Goal: Check status: Check status

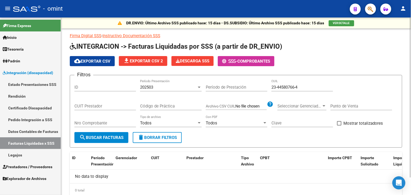
scroll to position [19, 0]
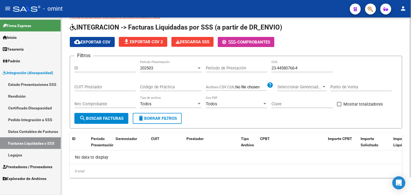
click at [294, 66] on input "23-44580766-4" at bounding box center [303, 67] width 62 height 5
click at [177, 67] on div "202503" at bounding box center [168, 67] width 57 height 5
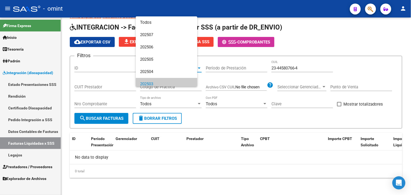
scroll to position [16, 0]
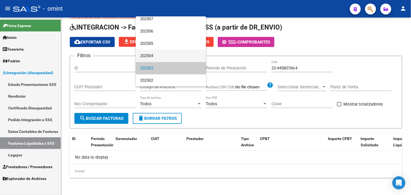
click at [160, 56] on span "202504" at bounding box center [171, 56] width 62 height 12
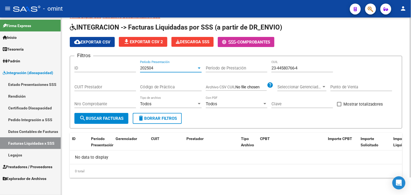
click at [115, 125] on form "Filtros ID 202504 Período Presentación Período de Prestación 23-44580766-4 CUIL…" at bounding box center [236, 92] width 333 height 73
click at [113, 122] on button "search Buscar Facturas" at bounding box center [101, 118] width 54 height 11
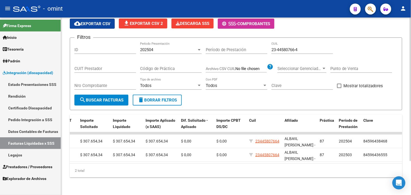
scroll to position [0, 0]
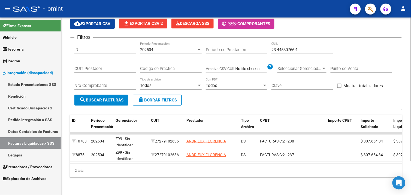
click at [162, 42] on div "202504 Período Presentación" at bounding box center [171, 48] width 62 height 12
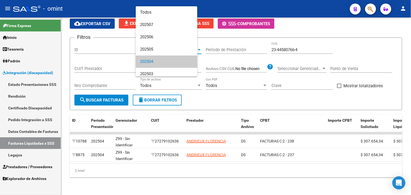
scroll to position [16, 0]
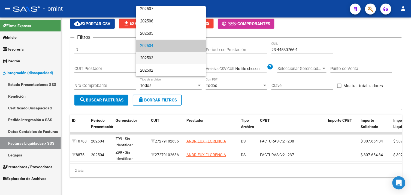
click at [159, 63] on span "202503" at bounding box center [171, 58] width 62 height 12
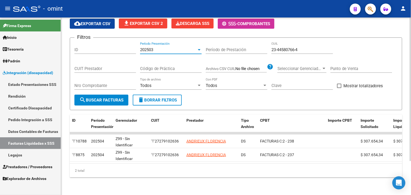
click at [116, 99] on button "search Buscar Facturas" at bounding box center [101, 99] width 54 height 11
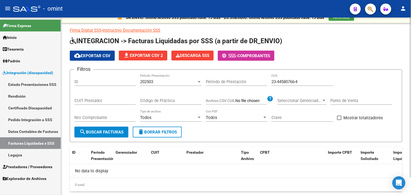
scroll to position [0, 0]
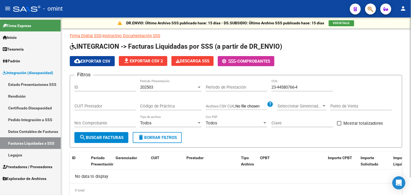
click at [165, 87] on div "202503" at bounding box center [168, 87] width 57 height 5
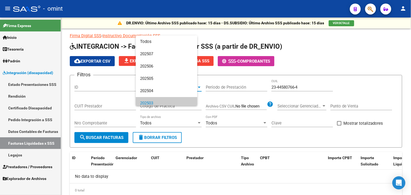
scroll to position [16, 0]
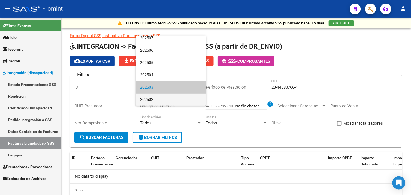
click at [157, 99] on span "202502" at bounding box center [171, 99] width 62 height 12
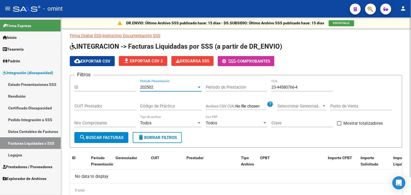
click at [114, 135] on span "search Buscar Facturas" at bounding box center [101, 137] width 44 height 5
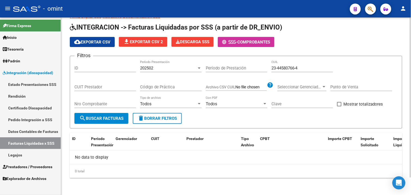
click at [171, 71] on div "202502 Período Presentación" at bounding box center [171, 66] width 62 height 12
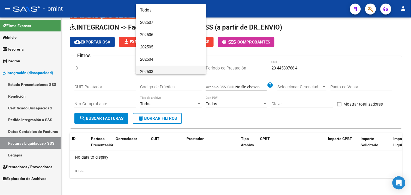
scroll to position [16, 0]
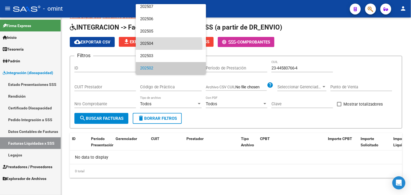
click at [159, 46] on span "202504" at bounding box center [171, 43] width 62 height 12
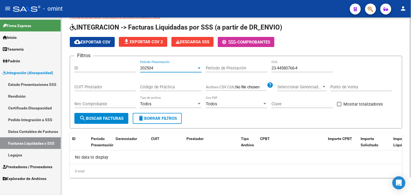
click at [114, 113] on button "search Buscar Facturas" at bounding box center [101, 118] width 54 height 11
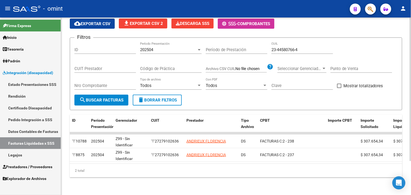
scroll to position [0, 0]
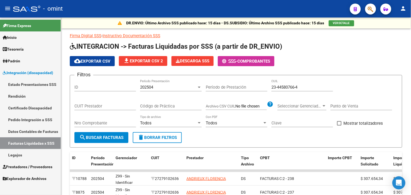
click at [26, 151] on link "Legajos" at bounding box center [30, 155] width 61 height 12
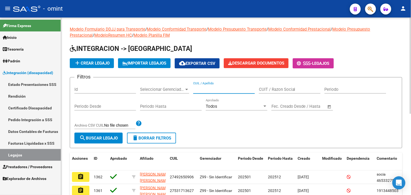
click at [222, 91] on input "CUIL / Apellido" at bounding box center [224, 89] width 62 height 5
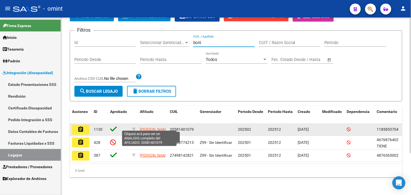
scroll to position [54, 0]
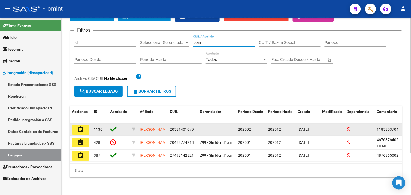
type input "boni"
click at [88, 124] on button "assignment" at bounding box center [80, 129] width 17 height 10
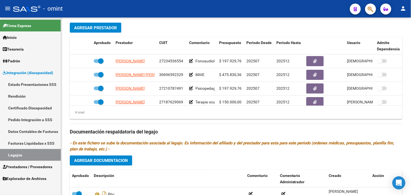
click at [29, 165] on span "Prestadores / Proveedores" at bounding box center [28, 166] width 50 height 6
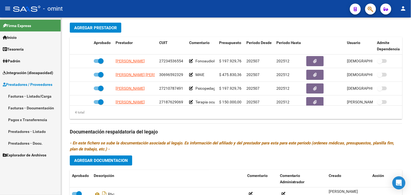
click at [32, 98] on link "Facturas - Listado/Carga" at bounding box center [30, 96] width 61 height 12
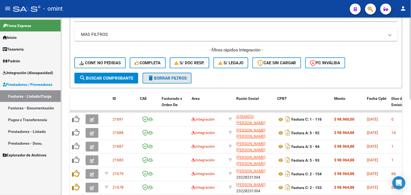
click at [162, 78] on span "delete Borrar Filtros" at bounding box center [167, 78] width 39 height 5
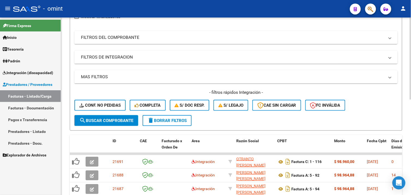
scroll to position [115, 0]
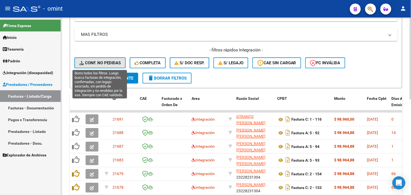
click at [100, 59] on button "Conf. no pedidas" at bounding box center [99, 62] width 51 height 11
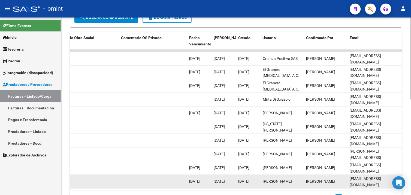
scroll to position [206, 0]
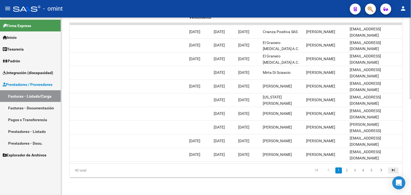
click at [392, 170] on icon "go to last page" at bounding box center [393, 171] width 7 height 7
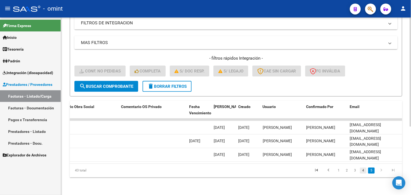
click at [364, 170] on link "4" at bounding box center [363, 170] width 7 height 6
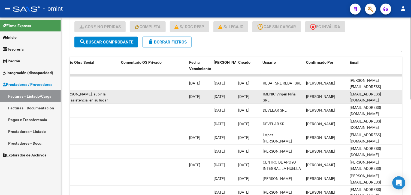
scroll to position [206, 0]
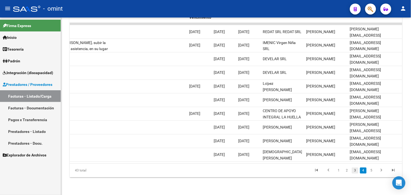
click at [357, 169] on link "3" at bounding box center [355, 170] width 7 height 6
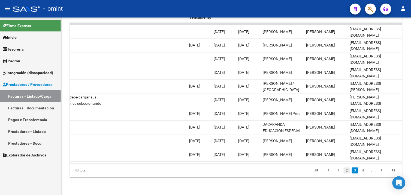
click at [346, 171] on link "2" at bounding box center [347, 170] width 7 height 6
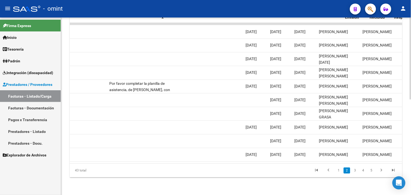
scroll to position [0, 0]
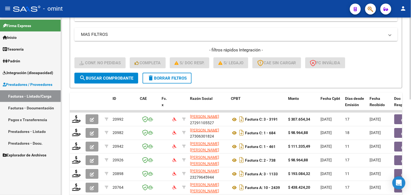
click at [161, 77] on span "delete Borrar Filtros" at bounding box center [167, 78] width 39 height 5
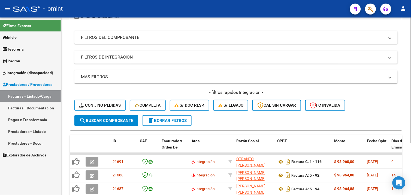
scroll to position [115, 0]
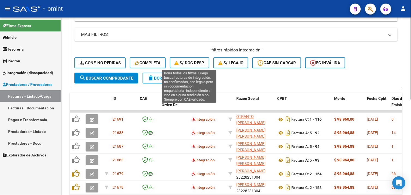
click at [217, 63] on button "S/ legajo" at bounding box center [231, 62] width 35 height 11
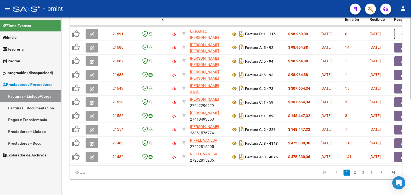
scroll to position [206, 0]
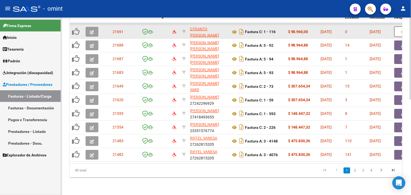
click at [91, 30] on icon "button" at bounding box center [92, 32] width 4 height 4
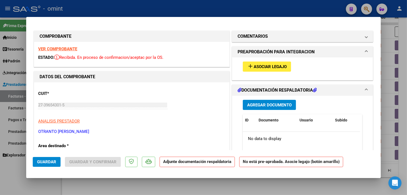
click at [249, 66] on mat-icon "add" at bounding box center [250, 66] width 7 height 7
type input "$ 0,00"
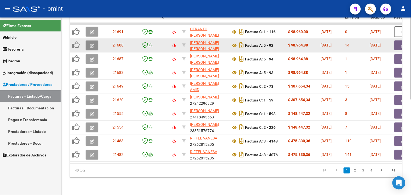
click at [93, 44] on icon "button" at bounding box center [92, 46] width 4 height 4
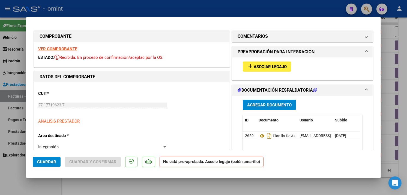
click at [252, 64] on span "add Asociar Legajo" at bounding box center [267, 66] width 40 height 5
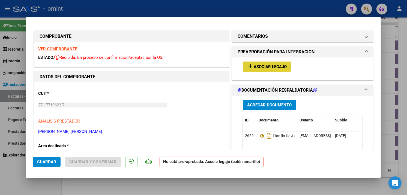
click at [51, 46] on div "VER COMPROBANTE ESTADO: Recibida. En proceso de confirmacion/aceptac por la OS." at bounding box center [131, 54] width 195 height 25
click at [53, 49] on strong "VER COMPROBANTE" at bounding box center [57, 48] width 39 height 5
type input "$ 0,00"
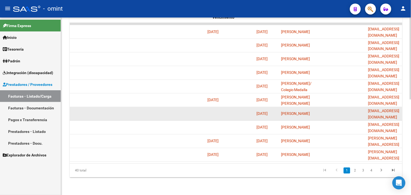
scroll to position [0, 0]
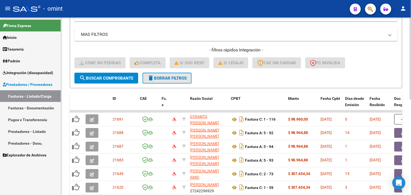
click at [155, 78] on span "delete Borrar Filtros" at bounding box center [167, 78] width 39 height 5
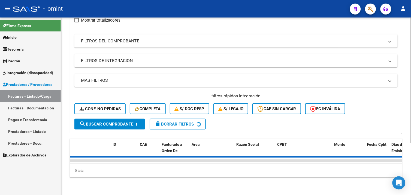
scroll to position [115, 0]
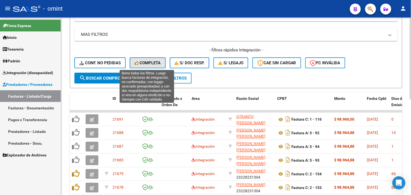
click at [149, 59] on button "Completa" at bounding box center [148, 62] width 36 height 11
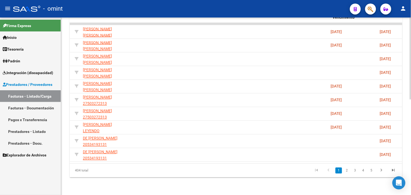
scroll to position [0, 0]
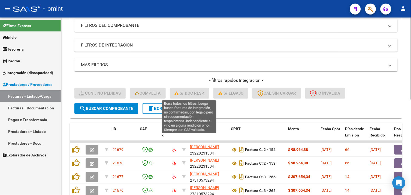
click at [173, 105] on button "delete Borrar Filtros" at bounding box center [167, 108] width 49 height 11
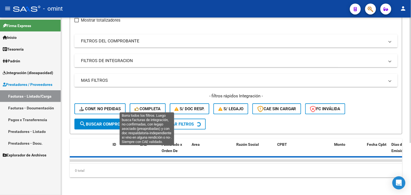
scroll to position [85, 0]
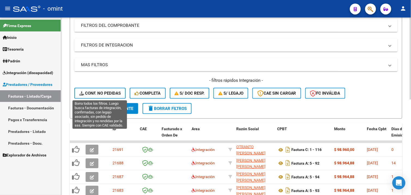
click at [105, 95] on span "Conf. no pedidas" at bounding box center [99, 93] width 41 height 5
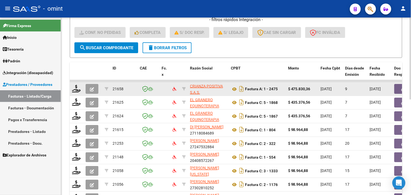
scroll to position [176, 0]
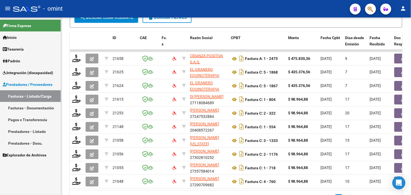
click at [29, 72] on span "Integración (discapacidad)" at bounding box center [28, 73] width 50 height 6
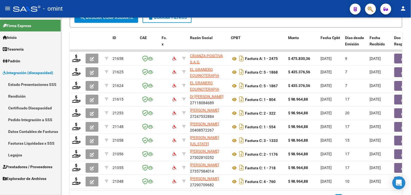
click at [21, 153] on link "Legajos" at bounding box center [30, 155] width 61 height 12
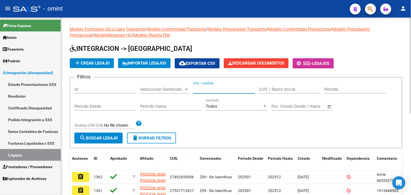
click at [206, 91] on input "CUIL / Apellido" at bounding box center [224, 89] width 62 height 5
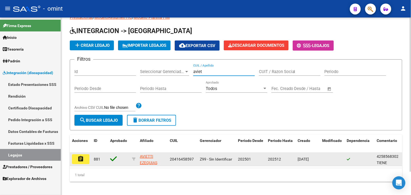
scroll to position [26, 0]
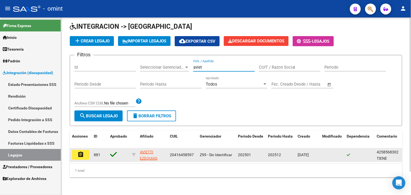
type input "aviet"
click at [80, 151] on mat-icon "assignment" at bounding box center [80, 154] width 7 height 7
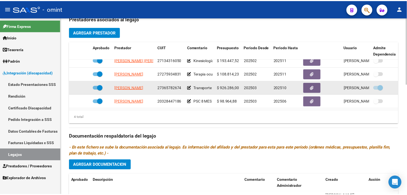
scroll to position [10, 0]
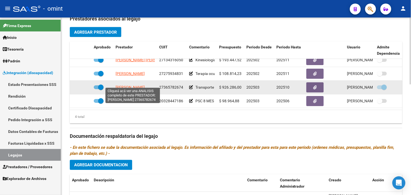
click at [144, 85] on span "[PERSON_NAME]" at bounding box center [130, 87] width 29 height 4
type textarea "27365782674"
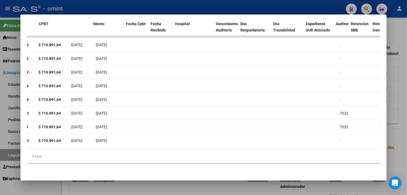
scroll to position [0, 0]
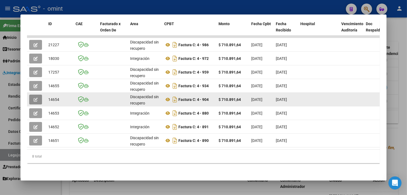
click at [34, 97] on icon "button" at bounding box center [36, 99] width 4 height 4
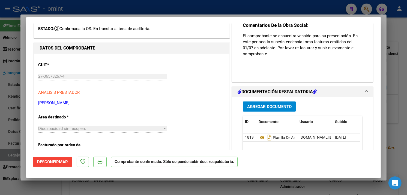
scroll to position [61, 0]
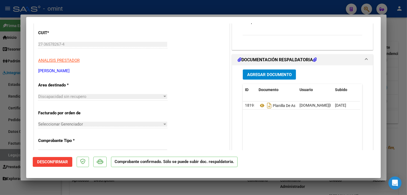
click at [384, 67] on div at bounding box center [203, 97] width 407 height 195
type input "$ 0,00"
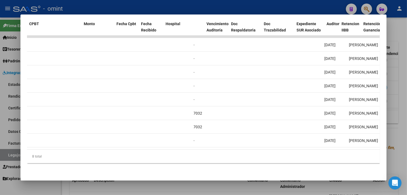
scroll to position [0, 0]
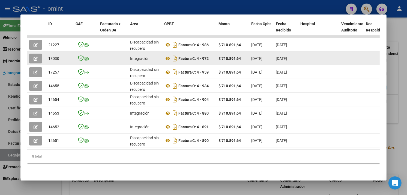
click at [34, 56] on icon "button" at bounding box center [36, 58] width 4 height 4
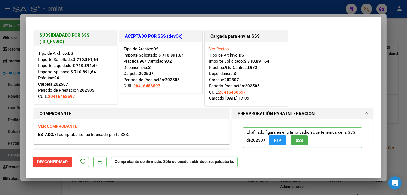
scroll to position [30, 0]
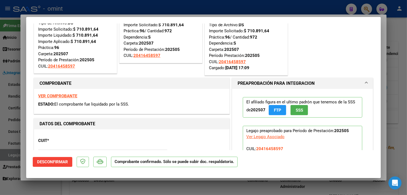
click at [55, 96] on strong "VER COMPROBANTE" at bounding box center [57, 95] width 39 height 5
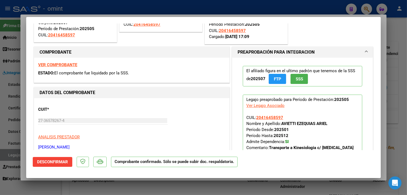
scroll to position [91, 0]
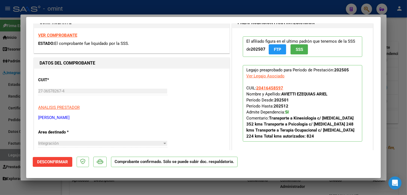
click at [384, 104] on div at bounding box center [203, 97] width 407 height 195
type input "$ 0,00"
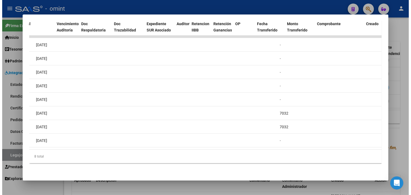
scroll to position [0, 0]
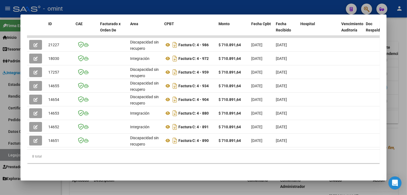
click at [395, 76] on div at bounding box center [203, 97] width 407 height 195
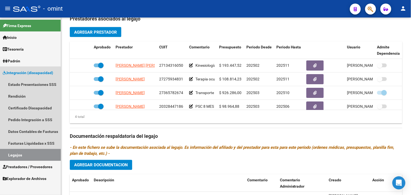
click at [23, 155] on link "Legajos" at bounding box center [30, 155] width 61 height 12
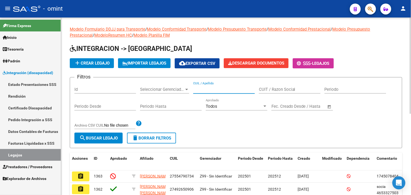
click at [202, 91] on input "CUIL / Apellido" at bounding box center [224, 89] width 62 height 5
paste input "50984850"
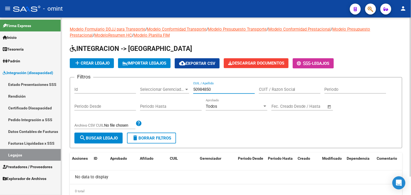
scroll to position [20, 0]
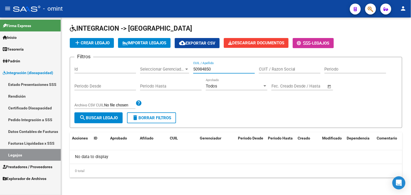
type input "50984850"
click at [20, 58] on span "Padrón" at bounding box center [11, 61] width 17 height 6
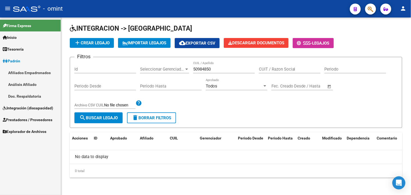
click at [27, 106] on span "Integración (discapacidad)" at bounding box center [28, 108] width 50 height 6
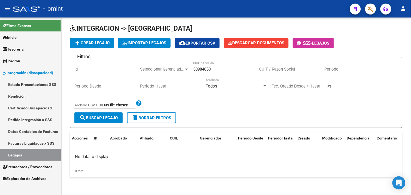
click at [28, 143] on link "Facturas Liquidadas x SSS" at bounding box center [30, 143] width 61 height 12
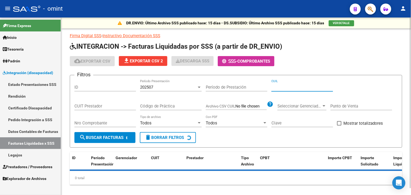
click at [288, 87] on input "CUIL" at bounding box center [303, 87] width 62 height 5
paste input "20-50984850-6"
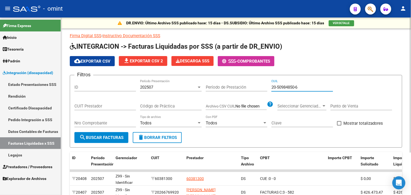
type input "20-50984850-6"
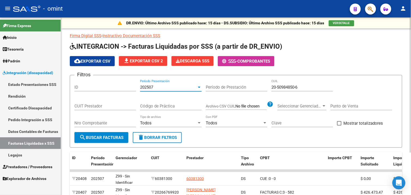
click at [160, 89] on div "202507" at bounding box center [168, 87] width 57 height 5
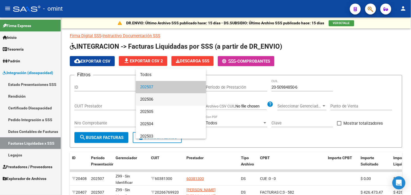
click at [154, 94] on span "202506" at bounding box center [171, 99] width 62 height 12
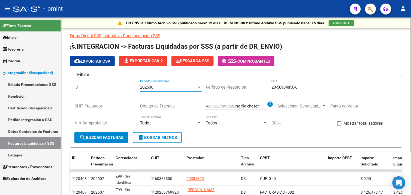
click at [112, 138] on span "search Buscar Facturas" at bounding box center [101, 137] width 44 height 5
click at [150, 85] on span "202506" at bounding box center [146, 87] width 13 height 5
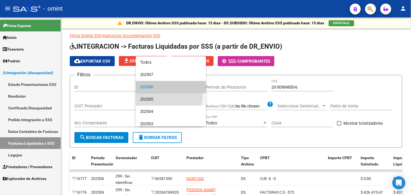
click at [154, 94] on span "202505" at bounding box center [171, 99] width 62 height 12
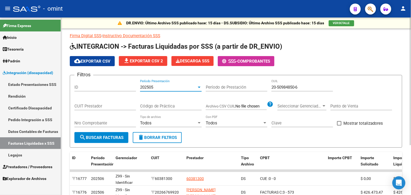
click at [115, 138] on span "search Buscar Facturas" at bounding box center [101, 137] width 44 height 5
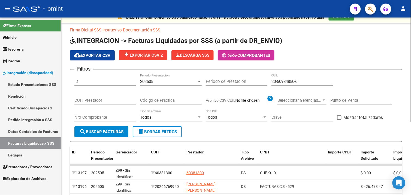
scroll to position [2, 0]
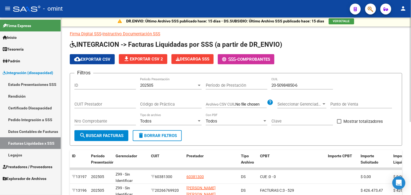
click at [157, 82] on div "202505 Período Presentación" at bounding box center [171, 83] width 62 height 12
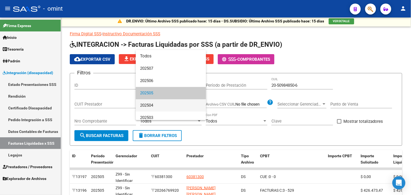
scroll to position [8, 0]
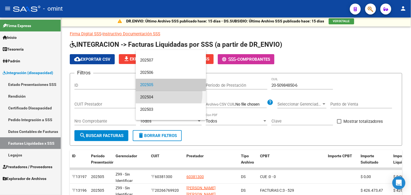
click at [157, 93] on span "202504" at bounding box center [171, 97] width 62 height 12
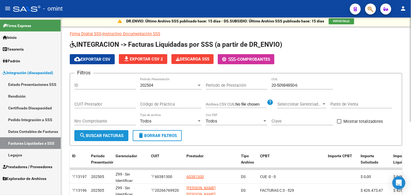
click at [114, 130] on button "search Buscar Facturas" at bounding box center [101, 135] width 54 height 11
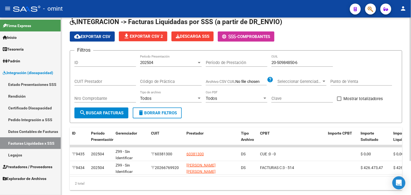
scroll to position [11, 0]
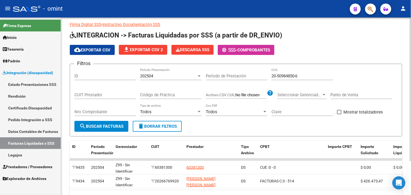
click at [171, 76] on div "202504" at bounding box center [168, 75] width 57 height 5
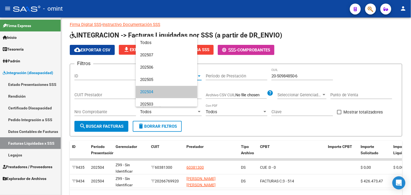
scroll to position [16, 0]
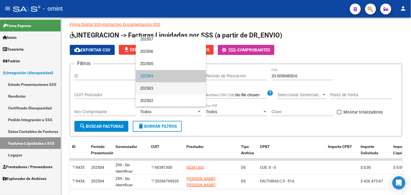
click at [162, 86] on span "202503" at bounding box center [171, 88] width 62 height 12
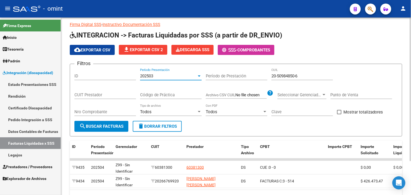
click at [110, 125] on span "search Buscar Facturas" at bounding box center [101, 126] width 44 height 5
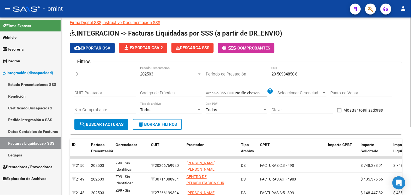
scroll to position [11, 0]
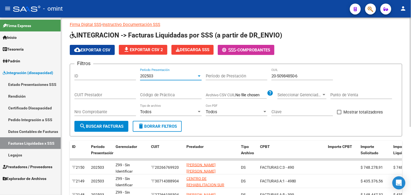
click at [160, 76] on div "202503" at bounding box center [168, 75] width 57 height 5
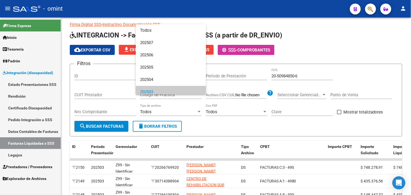
scroll to position [16, 0]
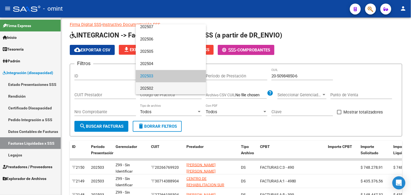
click at [159, 86] on span "202502" at bounding box center [171, 88] width 62 height 12
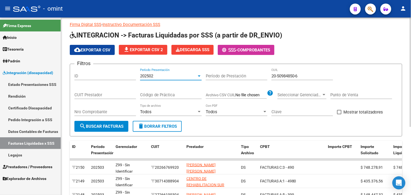
click at [110, 123] on button "search Buscar Facturas" at bounding box center [101, 126] width 54 height 11
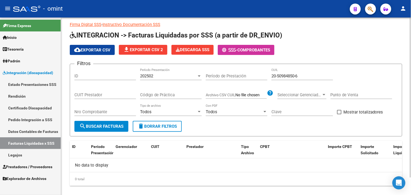
click at [159, 79] on div "202502 Período Presentación" at bounding box center [171, 74] width 62 height 12
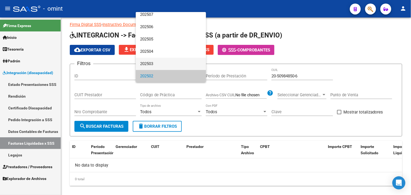
click at [153, 69] on span "202503" at bounding box center [171, 64] width 62 height 12
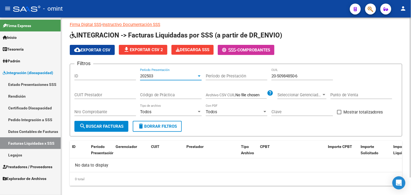
click at [115, 124] on span "search Buscar Facturas" at bounding box center [101, 126] width 44 height 5
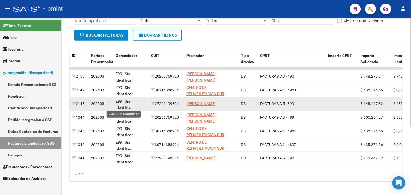
scroll to position [41, 0]
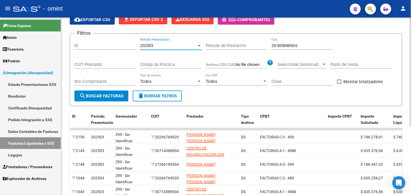
click at [163, 46] on div "202503" at bounding box center [168, 45] width 57 height 5
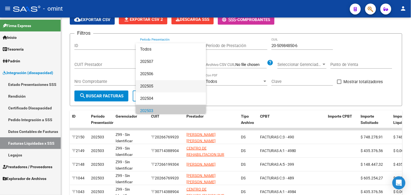
scroll to position [16, 0]
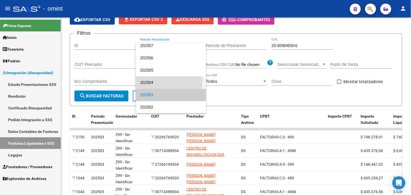
click at [157, 79] on span "202504" at bounding box center [171, 82] width 62 height 12
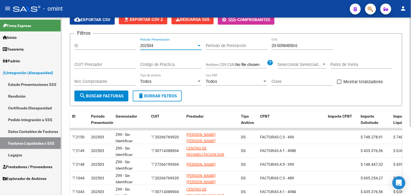
click at [112, 96] on span "search Buscar Facturas" at bounding box center [101, 95] width 44 height 5
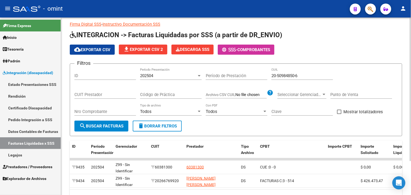
scroll to position [11, 0]
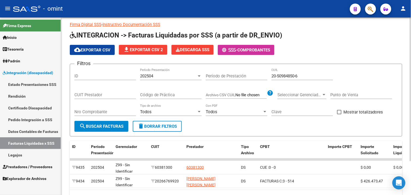
click at [157, 70] on div "202504 Período Presentación" at bounding box center [171, 74] width 62 height 12
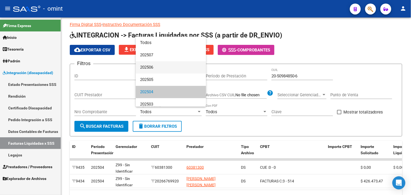
scroll to position [16, 0]
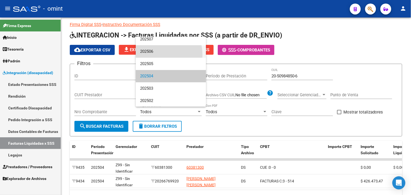
click at [153, 55] on span "202506" at bounding box center [171, 51] width 62 height 12
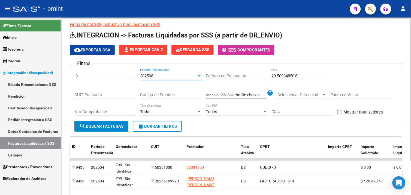
click at [117, 124] on span "search Buscar Facturas" at bounding box center [101, 126] width 44 height 5
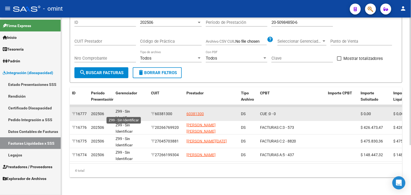
scroll to position [8, 0]
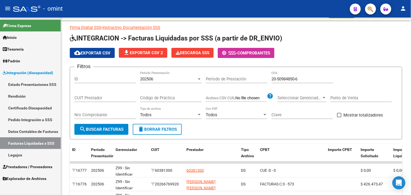
click at [21, 141] on link "Facturas Liquidadas x SSS" at bounding box center [30, 143] width 61 height 12
click at [29, 166] on span "Prestadores / Proveedores" at bounding box center [28, 166] width 50 height 6
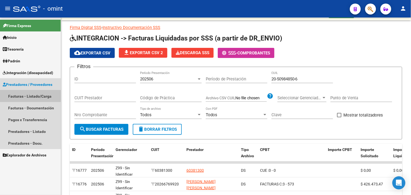
click at [25, 92] on link "Facturas - Listado/Carga" at bounding box center [30, 96] width 61 height 12
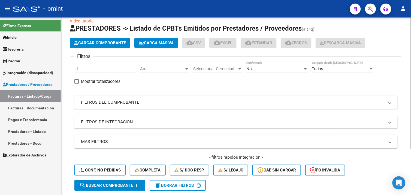
click at [136, 103] on mat-panel-title "FILTROS DEL COMPROBANTE" at bounding box center [233, 102] width 304 height 6
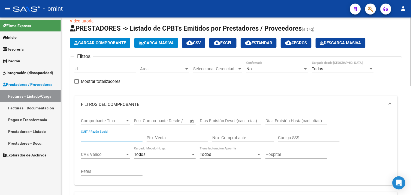
click at [105, 136] on input "CUIT / Razón Social" at bounding box center [112, 137] width 62 height 5
paste input "27280331762"
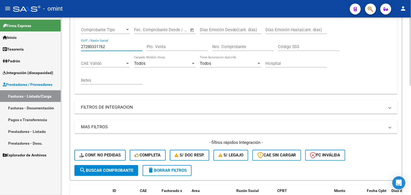
type input "27280331762"
click at [106, 166] on button "search Buscar Comprobante" at bounding box center [106, 170] width 64 height 11
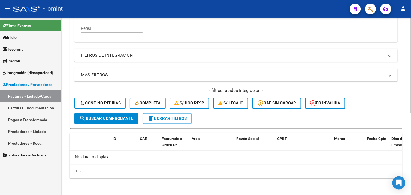
scroll to position [90, 0]
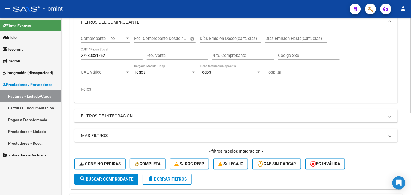
click at [166, 177] on span "delete Borrar Filtros" at bounding box center [167, 179] width 39 height 5
click at [112, 62] on div "CUIT / Razón Social" at bounding box center [112, 56] width 62 height 17
click at [112, 58] on div "CUIT / Razón Social" at bounding box center [112, 54] width 62 height 12
paste input "27280331762"
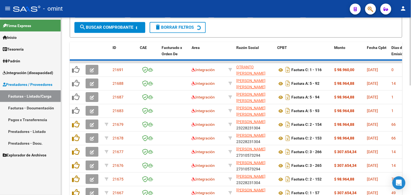
scroll to position [151, 0]
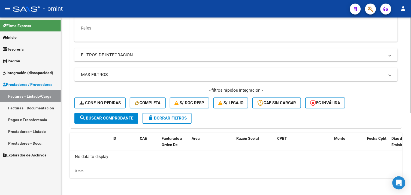
type input "27280331762"
click at [158, 119] on span "delete Borrar Filtros" at bounding box center [167, 118] width 39 height 5
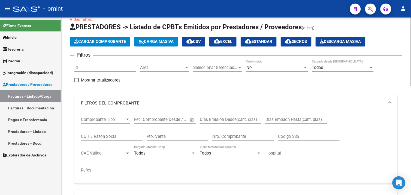
scroll to position [0, 0]
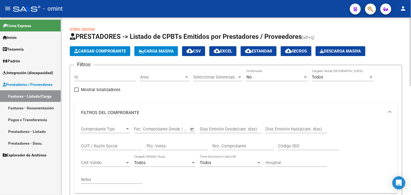
click at [270, 75] on div "No" at bounding box center [275, 76] width 57 height 5
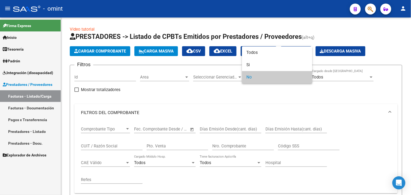
click at [219, 86] on div at bounding box center [205, 97] width 411 height 195
click at [217, 78] on span "Seleccionar Gerenciador" at bounding box center [215, 76] width 44 height 5
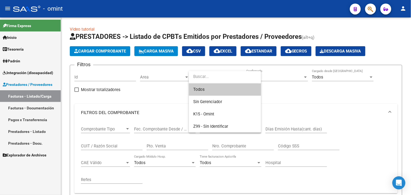
click at [300, 92] on div at bounding box center [205, 97] width 411 height 195
click at [263, 78] on div "No" at bounding box center [275, 76] width 57 height 5
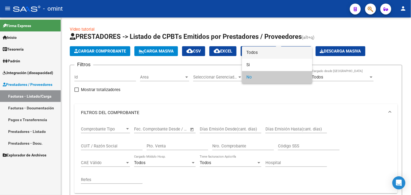
click at [258, 53] on span "Todos" at bounding box center [278, 52] width 62 height 12
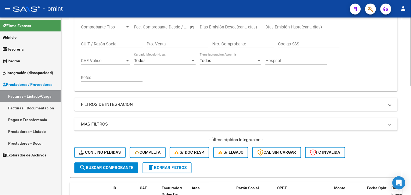
scroll to position [61, 0]
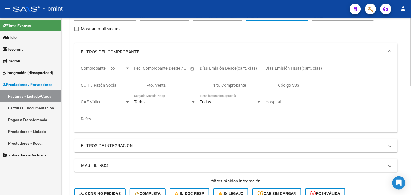
click at [101, 84] on input "CUIT / Razón Social" at bounding box center [112, 85] width 62 height 5
paste input "27280331762"
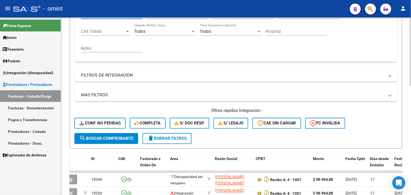
scroll to position [252, 0]
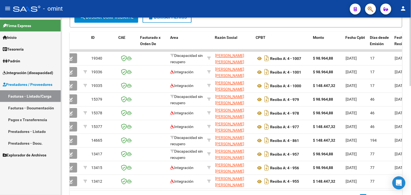
type input "27280331762"
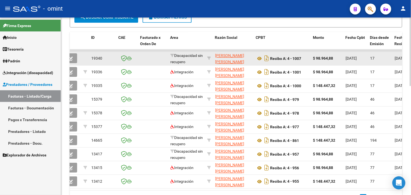
click at [75, 59] on button "button" at bounding box center [70, 58] width 13 height 10
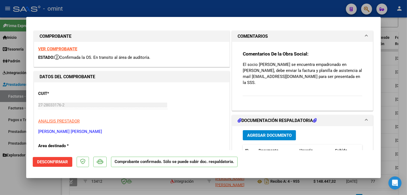
type input "$ 0,00"
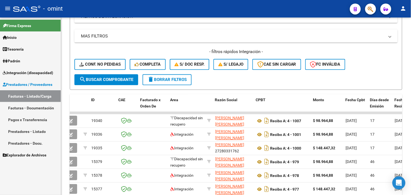
scroll to position [131, 0]
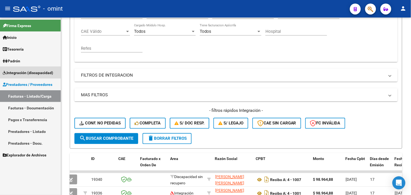
click at [36, 77] on link "Integración (discapacidad)" at bounding box center [30, 73] width 61 height 12
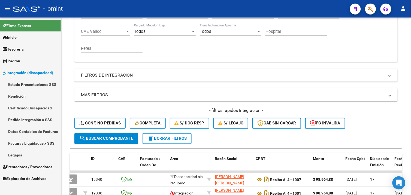
click at [25, 146] on link "Facturas Liquidadas x SSS" at bounding box center [30, 143] width 61 height 12
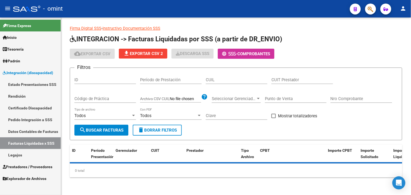
click at [20, 157] on link "Legajos" at bounding box center [30, 155] width 61 height 12
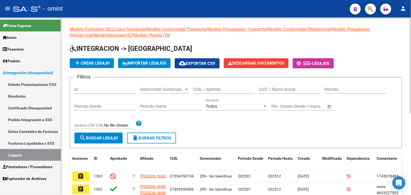
click at [198, 91] on input "CUIL / Apellido" at bounding box center [224, 89] width 62 height 5
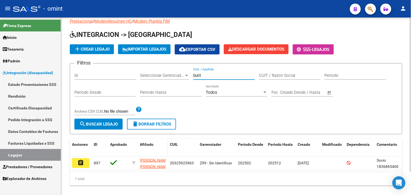
scroll to position [26, 0]
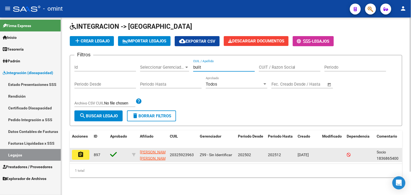
type input "bulit"
click at [82, 151] on mat-icon "assignment" at bounding box center [80, 154] width 7 height 7
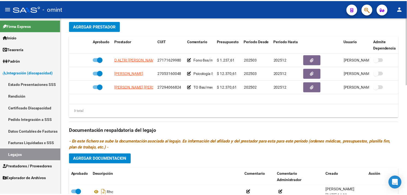
scroll to position [242, 0]
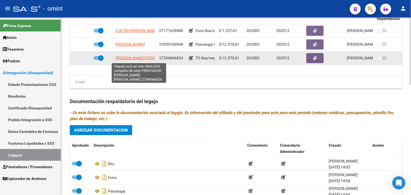
click at [128, 59] on span "[PERSON_NAME] [PERSON_NAME]" at bounding box center [145, 58] width 59 height 4
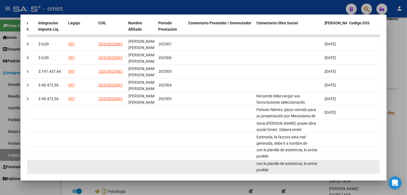
scroll to position [103, 0]
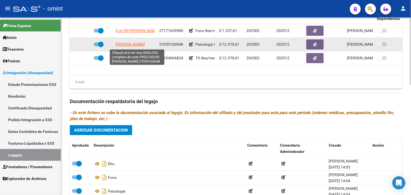
click at [126, 47] on span "[PERSON_NAME]" at bounding box center [130, 44] width 29 height 4
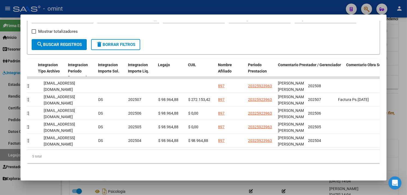
scroll to position [0, 736]
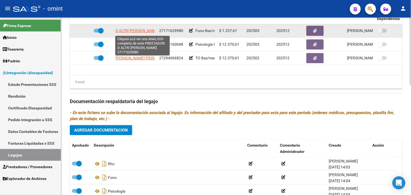
click at [130, 30] on span "D ALTRI [PERSON_NAME]" at bounding box center [137, 31] width 43 height 4
type textarea "27171629980"
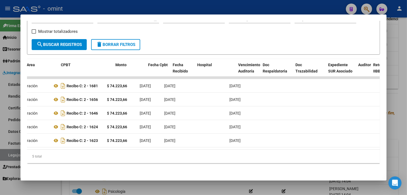
scroll to position [0, 0]
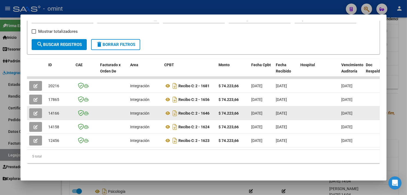
click at [34, 111] on icon "button" at bounding box center [36, 113] width 4 height 4
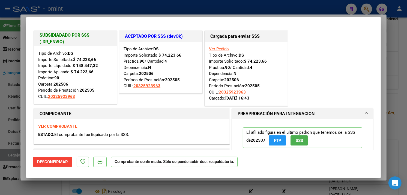
click at [58, 124] on strong "VER COMPROBANTE" at bounding box center [57, 126] width 39 height 5
type input "$ 0,00"
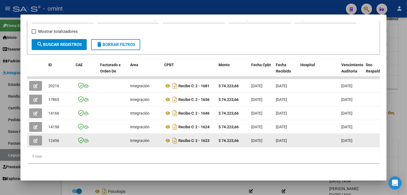
click at [34, 138] on span "button" at bounding box center [36, 140] width 4 height 5
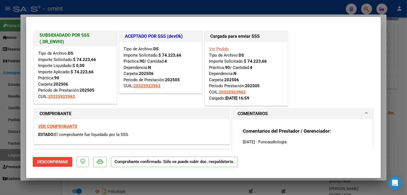
click at [60, 126] on strong "VER COMPROBANTE" at bounding box center [57, 126] width 39 height 5
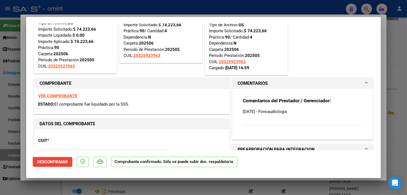
scroll to position [9, 0]
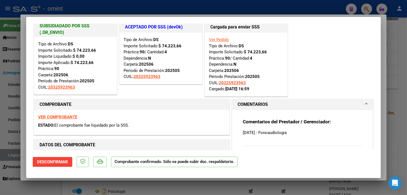
type input "$ 0,00"
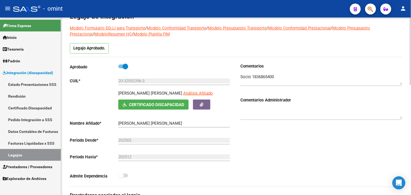
scroll to position [30, 0]
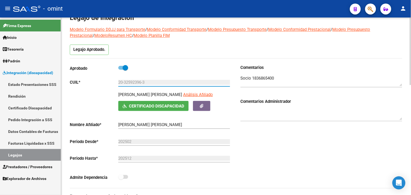
click at [134, 82] on input "20-32592396-3" at bounding box center [174, 82] width 112 height 5
click at [29, 151] on link "Legajos" at bounding box center [30, 155] width 61 height 12
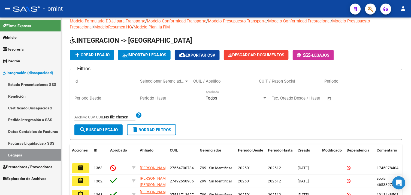
scroll to position [30, 0]
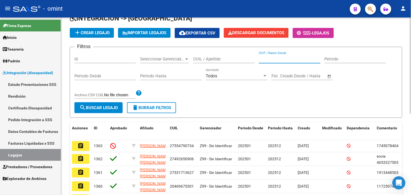
click at [277, 58] on input "CUIT / Razon Social" at bounding box center [290, 58] width 62 height 5
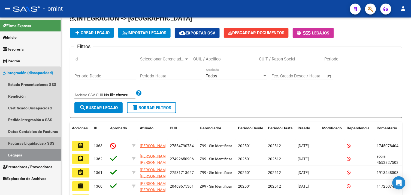
click at [27, 138] on link "Facturas Liquidadas x SSS" at bounding box center [30, 143] width 61 height 12
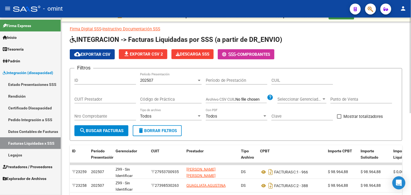
scroll to position [30, 0]
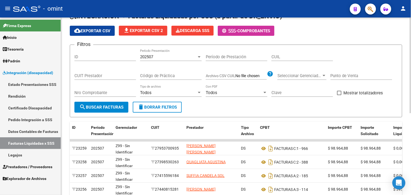
click at [287, 56] on input "CUIL" at bounding box center [303, 56] width 62 height 5
paste input "20-32592396-3"
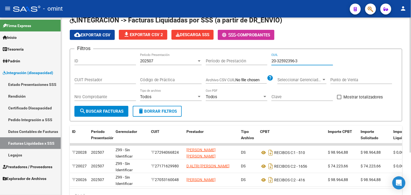
scroll to position [0, 0]
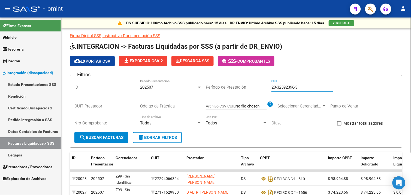
type input "20-32592396-3"
click at [159, 89] on div "202507" at bounding box center [168, 87] width 57 height 5
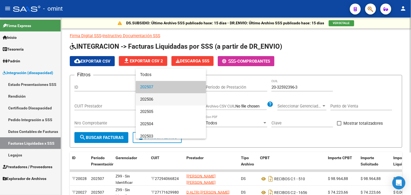
click at [151, 95] on span "202506" at bounding box center [171, 99] width 62 height 12
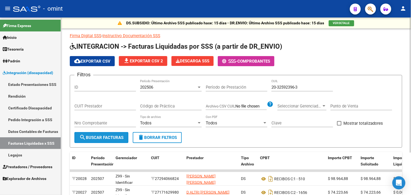
click at [107, 136] on span "search Buscar Facturas" at bounding box center [101, 137] width 44 height 5
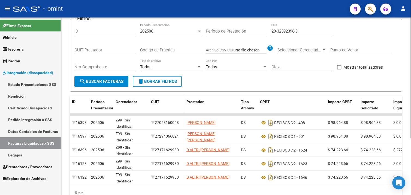
scroll to position [22, 0]
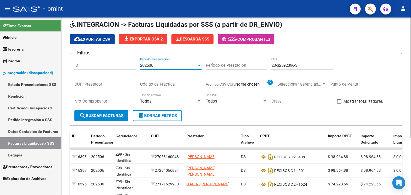
click at [163, 67] on div "202506" at bounding box center [168, 65] width 57 height 5
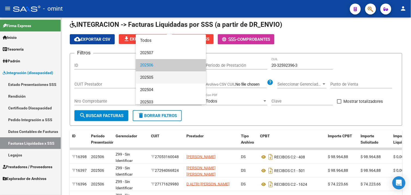
click at [159, 75] on span "202505" at bounding box center [171, 77] width 62 height 12
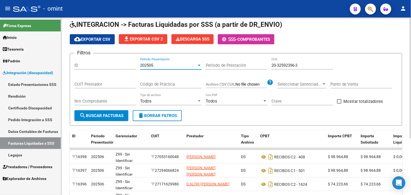
click at [108, 115] on span "search Buscar Facturas" at bounding box center [101, 115] width 44 height 5
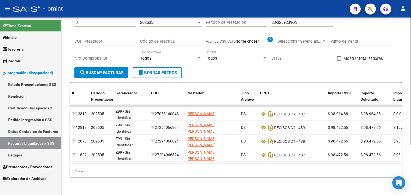
scroll to position [69, 0]
click at [198, 165] on div "4 total" at bounding box center [236, 170] width 333 height 14
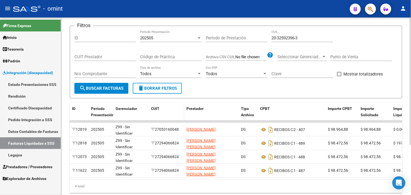
scroll to position [0, 0]
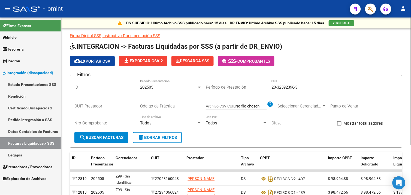
click at [162, 85] on div "202505" at bounding box center [168, 87] width 57 height 5
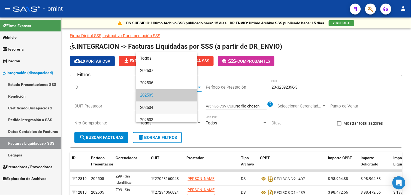
scroll to position [8, 0]
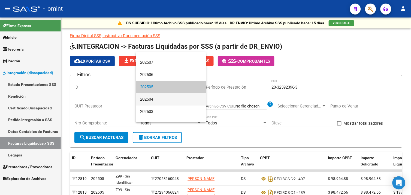
click at [156, 100] on span "202504" at bounding box center [171, 99] width 62 height 12
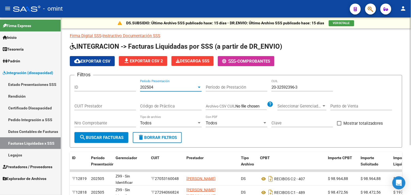
click at [118, 132] on div "Nro Comprobante" at bounding box center [105, 123] width 62 height 17
click at [120, 134] on button "search Buscar Facturas" at bounding box center [101, 137] width 54 height 11
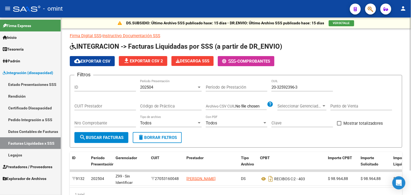
scroll to position [28, 0]
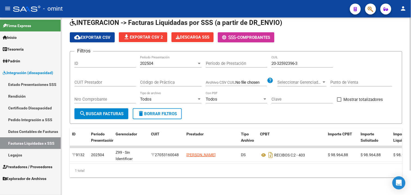
click at [159, 62] on div "202504 Período Presentación" at bounding box center [171, 62] width 62 height 12
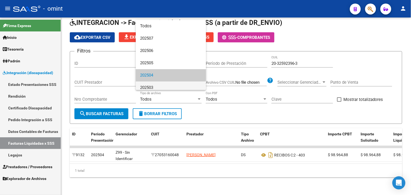
scroll to position [16, 0]
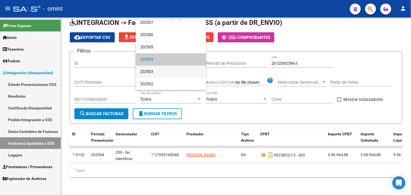
click at [157, 70] on span "202503" at bounding box center [171, 71] width 62 height 12
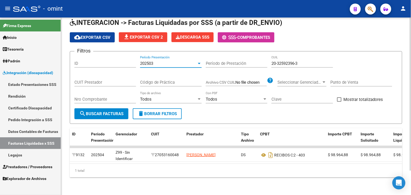
click at [114, 111] on span "search Buscar Facturas" at bounding box center [101, 113] width 44 height 5
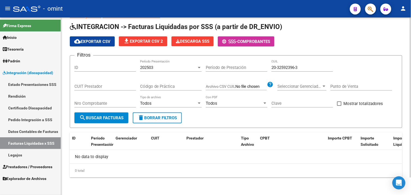
scroll to position [19, 0]
click at [152, 63] on div "202503 Período Presentación" at bounding box center [171, 66] width 62 height 12
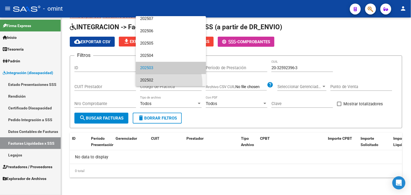
click at [152, 84] on span "202502" at bounding box center [171, 80] width 62 height 12
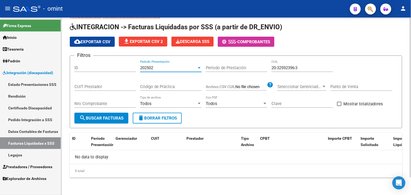
click at [114, 121] on button "search Buscar Facturas" at bounding box center [101, 117] width 54 height 11
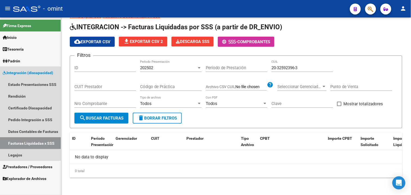
click at [27, 146] on link "Facturas Liquidadas x SSS" at bounding box center [30, 143] width 61 height 12
click at [26, 151] on link "Legajos" at bounding box center [30, 155] width 61 height 12
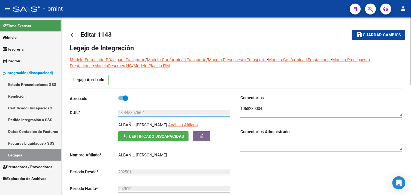
scroll to position [30, 0]
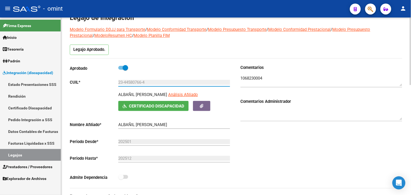
click at [248, 79] on textarea at bounding box center [322, 80] width 162 height 11
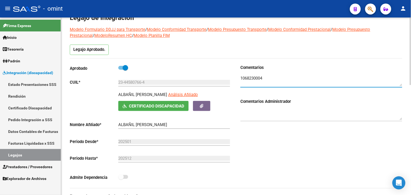
click at [248, 79] on textarea at bounding box center [322, 80] width 162 height 11
click at [30, 152] on link "Legajos" at bounding box center [30, 155] width 61 height 12
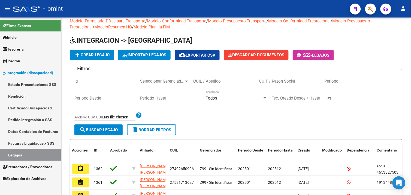
scroll to position [30, 0]
